Goal: Navigation & Orientation: Find specific page/section

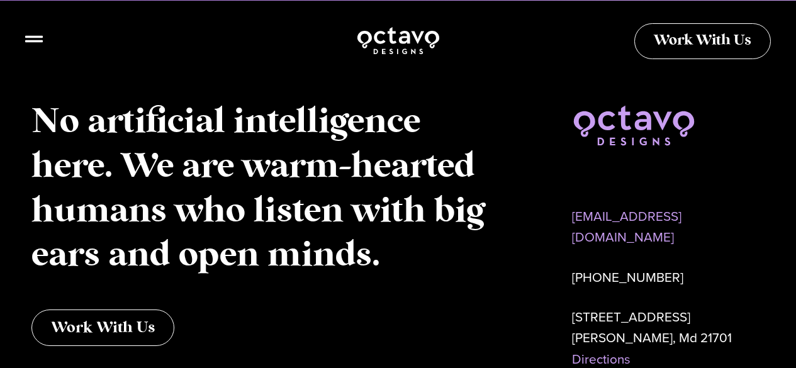
scroll to position [6116, 0]
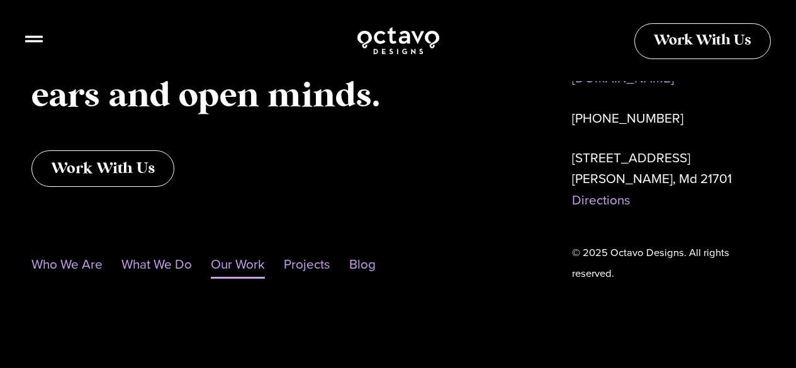
click at [250, 262] on link "Our Work" at bounding box center [238, 264] width 54 height 29
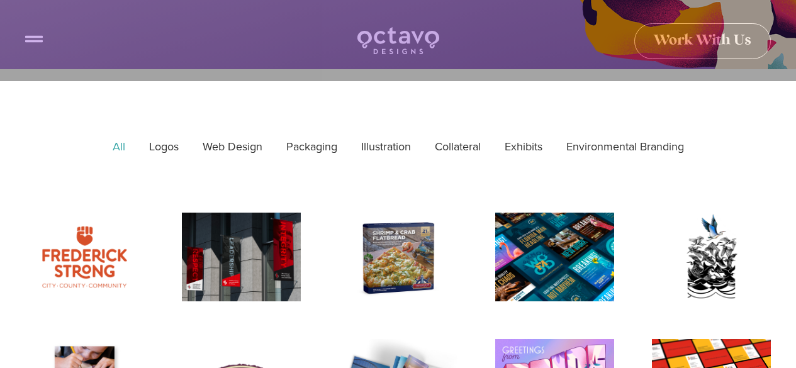
scroll to position [314, 0]
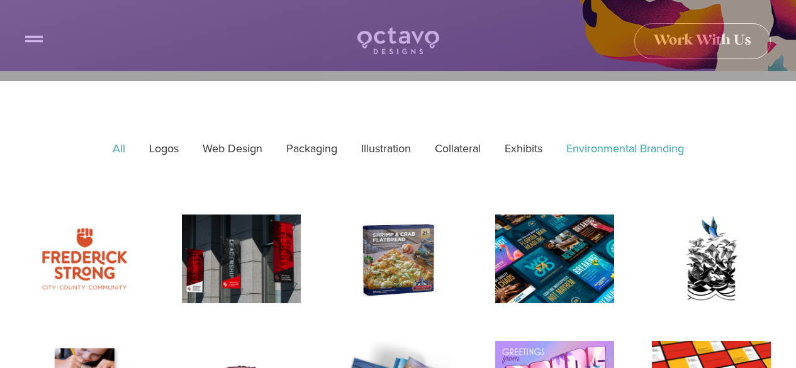
click at [579, 153] on link "Environmental Branding" at bounding box center [624, 149] width 135 height 30
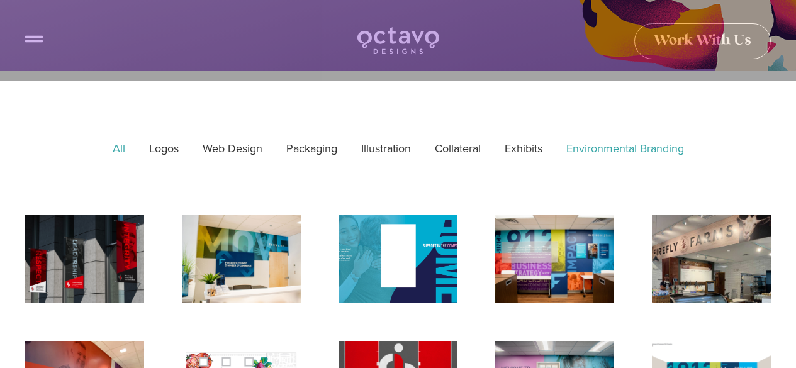
click at [115, 157] on link "All" at bounding box center [119, 149] width 30 height 30
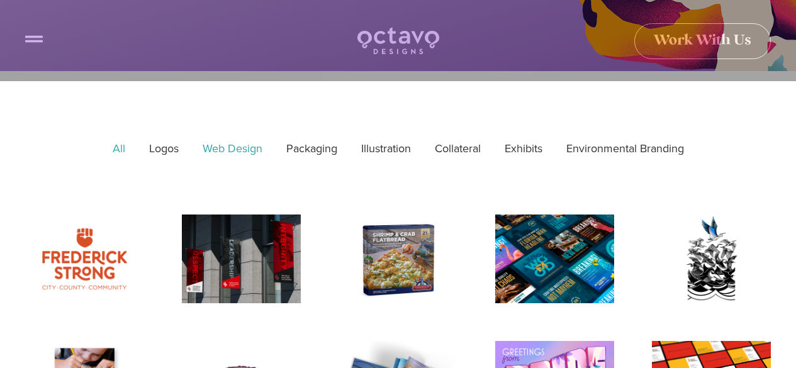
click at [238, 149] on link "Web Design" at bounding box center [232, 149] width 77 height 30
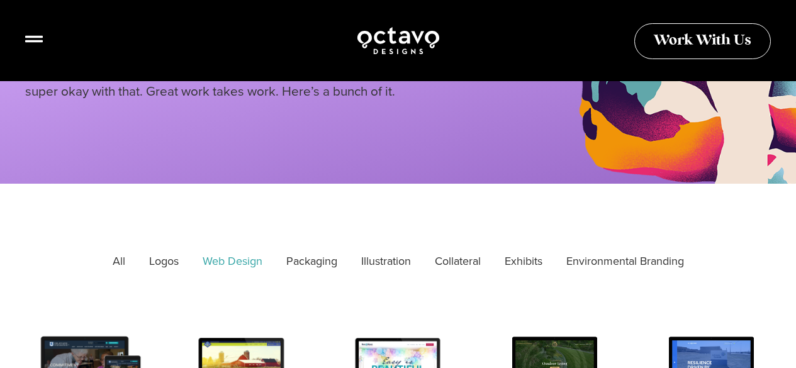
scroll to position [189, 0]
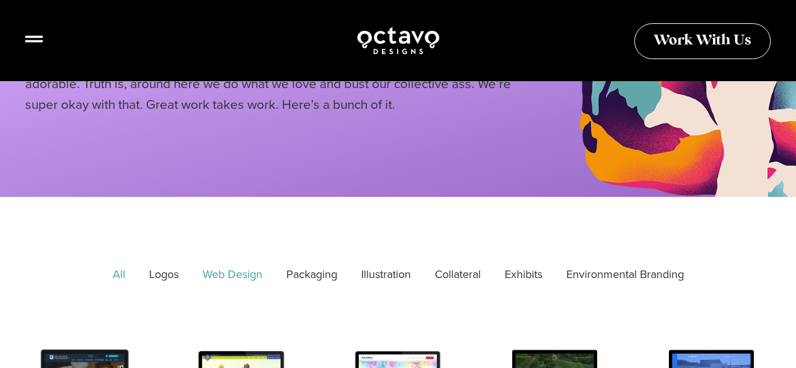
click at [126, 275] on link "All" at bounding box center [119, 275] width 30 height 30
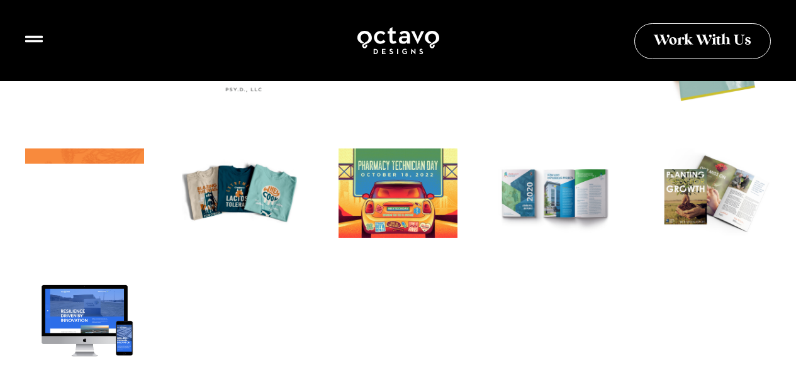
scroll to position [1698, 0]
